Goal: Task Accomplishment & Management: Use online tool/utility

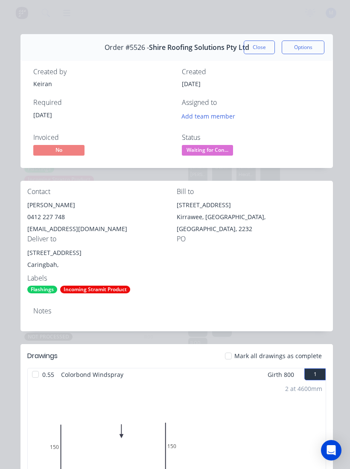
click at [262, 47] on button "Close" at bounding box center [258, 47] width 31 height 14
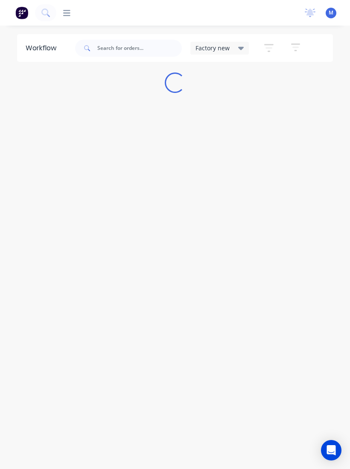
click at [113, 17] on div "productivity Workflow Planner Delivery Scheduling Timesheets" at bounding box center [176, 13] width 241 height 9
click at [115, 11] on div "productivity Workflow Planner Delivery Scheduling Timesheets" at bounding box center [176, 13] width 241 height 9
click at [115, 10] on div "productivity Workflow Planner Delivery Scheduling Timesheets" at bounding box center [176, 13] width 241 height 9
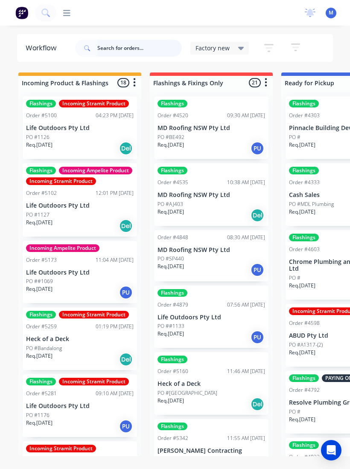
click at [121, 43] on input "text" at bounding box center [139, 48] width 84 height 17
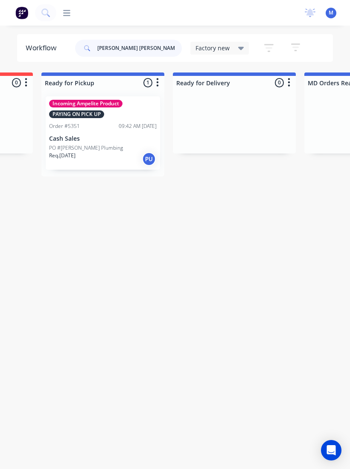
scroll to position [0, 239]
type input "[PERSON_NAME] [PERSON_NAME]"
click at [113, 141] on p "Cash Sales" at bounding box center [103, 138] width 107 height 7
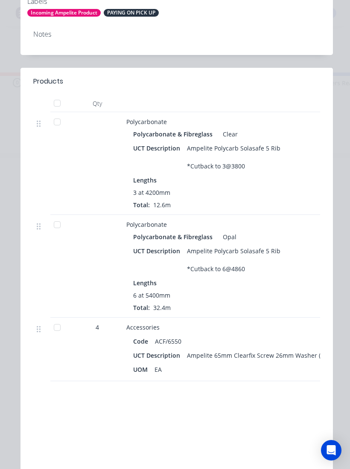
scroll to position [299, 0]
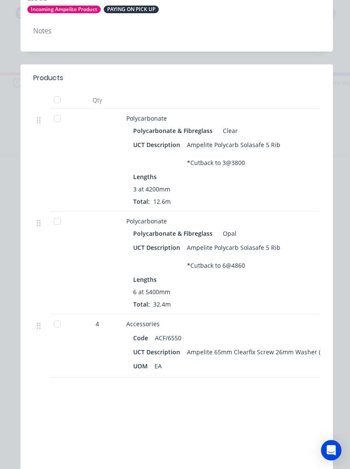
click at [63, 121] on div at bounding box center [57, 118] width 17 height 17
click at [57, 224] on div at bounding box center [57, 221] width 17 height 17
click at [58, 324] on div at bounding box center [57, 323] width 17 height 17
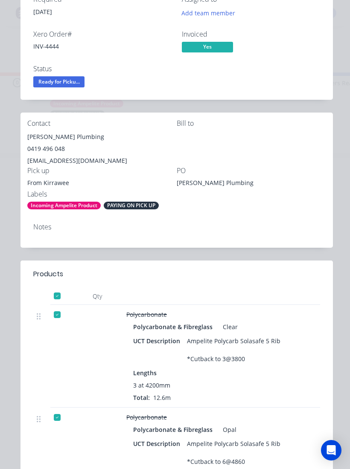
scroll to position [102, 0]
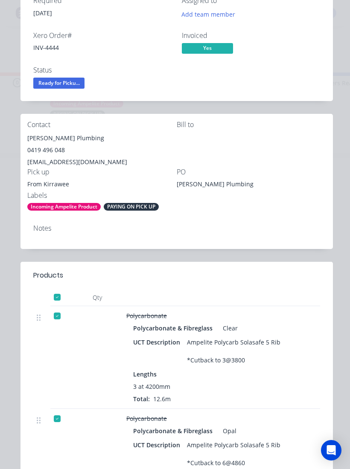
click at [55, 80] on span "Ready for Picku..." at bounding box center [58, 83] width 51 height 11
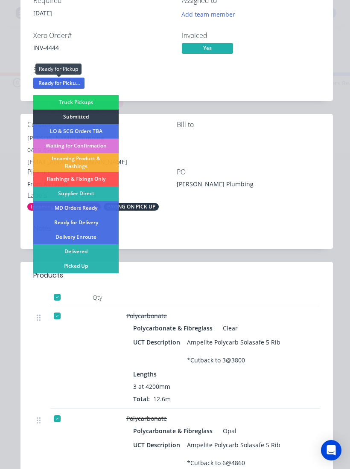
click at [73, 267] on div "Picked Up" at bounding box center [75, 266] width 85 height 14
